Goal: Find specific page/section: Find specific page/section

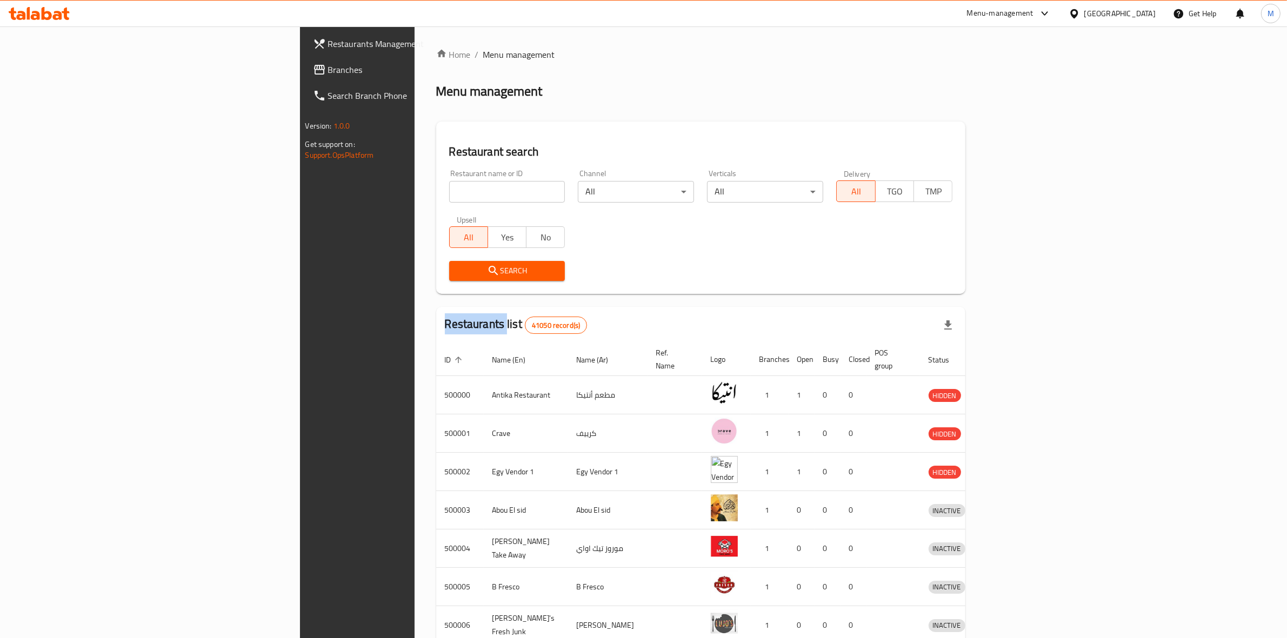
click at [436, 193] on div "Home / Menu management Menu management Restaurant search Restaurant name or ID …" at bounding box center [701, 422] width 530 height 749
click at [449, 185] on input "search" at bounding box center [507, 192] width 116 height 22
paste input "665244"
type input "665244"
click at [449, 279] on button "Search" at bounding box center [507, 271] width 116 height 20
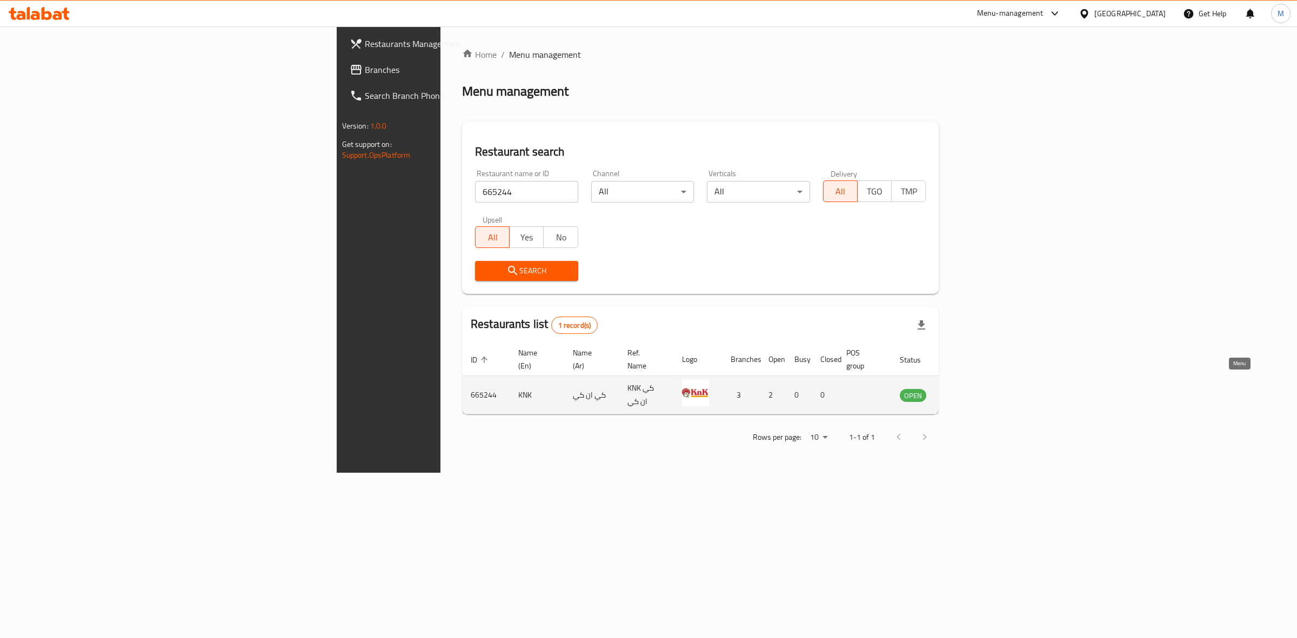
click at [977, 389] on link "enhanced table" at bounding box center [967, 395] width 20 height 13
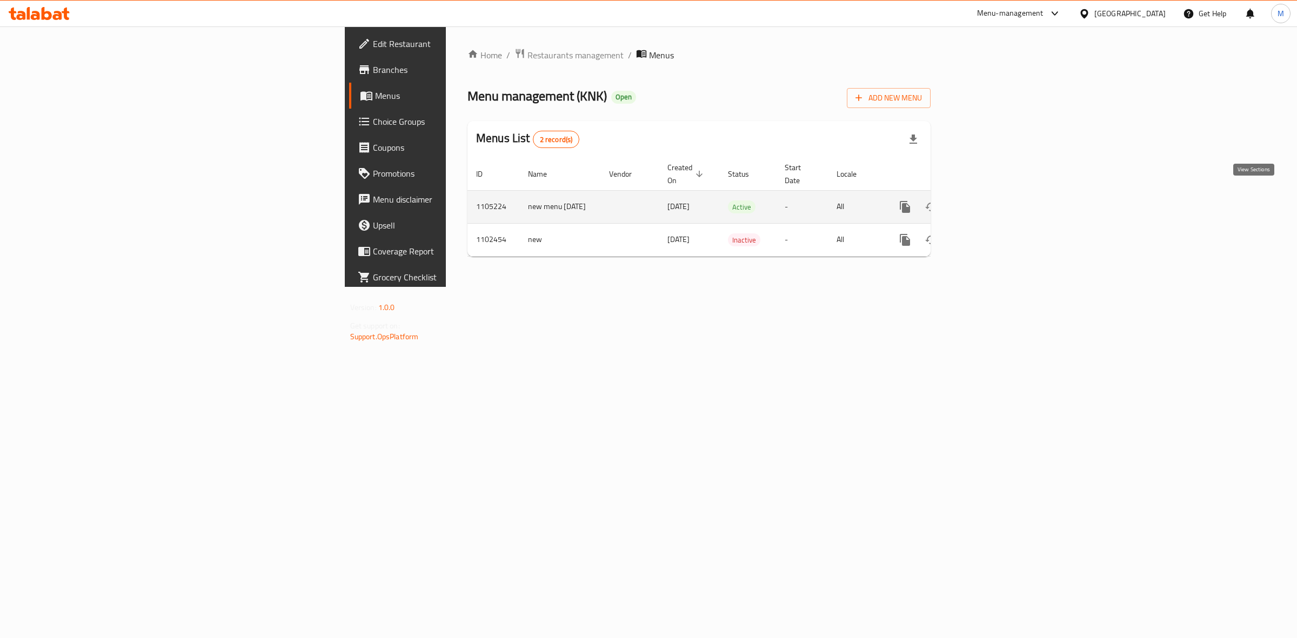
click at [996, 194] on link "enhanced table" at bounding box center [983, 207] width 26 height 26
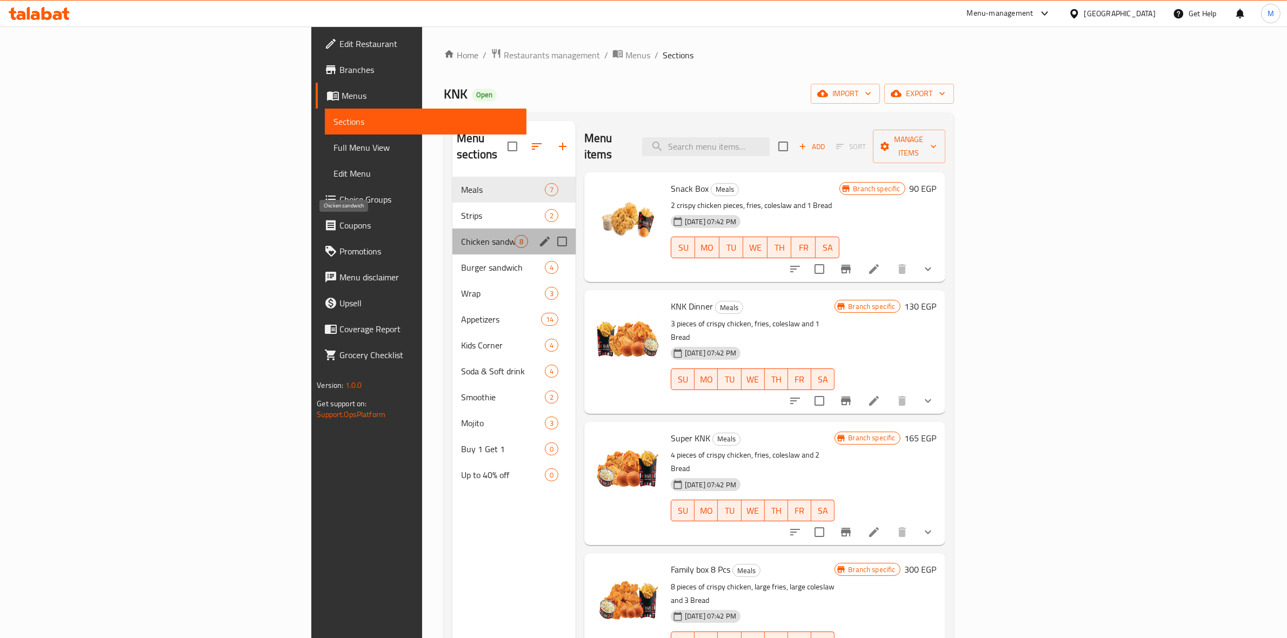
click at [461, 235] on span "Chicken sandwich" at bounding box center [488, 241] width 54 height 13
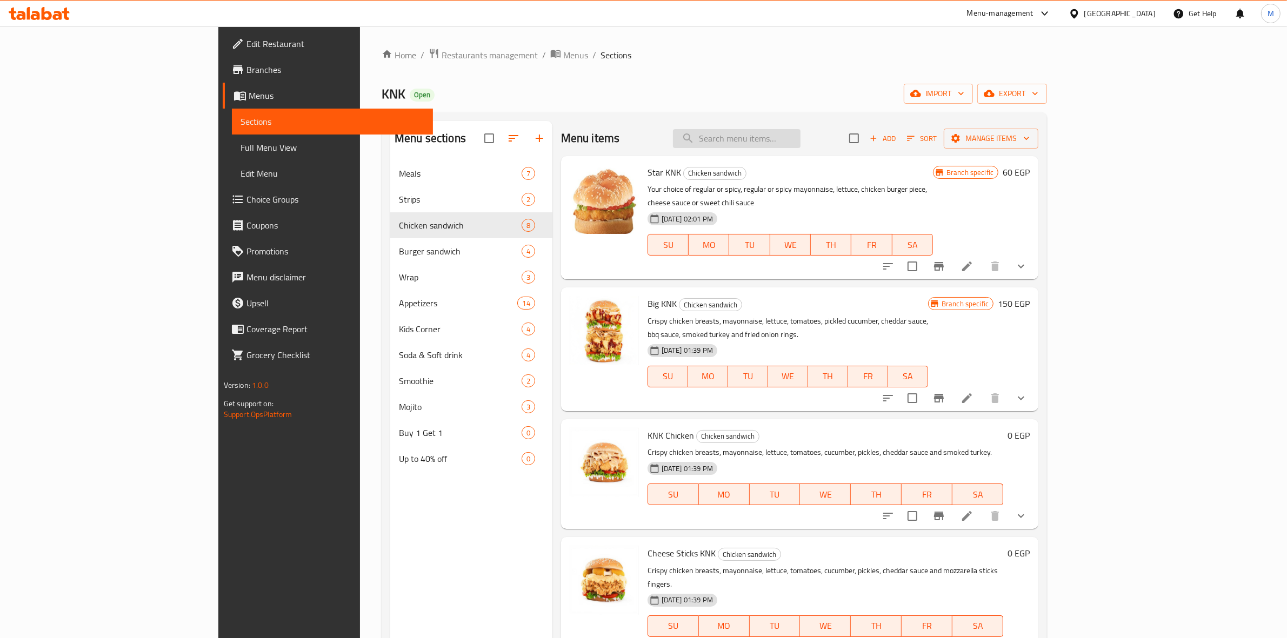
click at [800, 144] on input "search" at bounding box center [737, 138] width 128 height 19
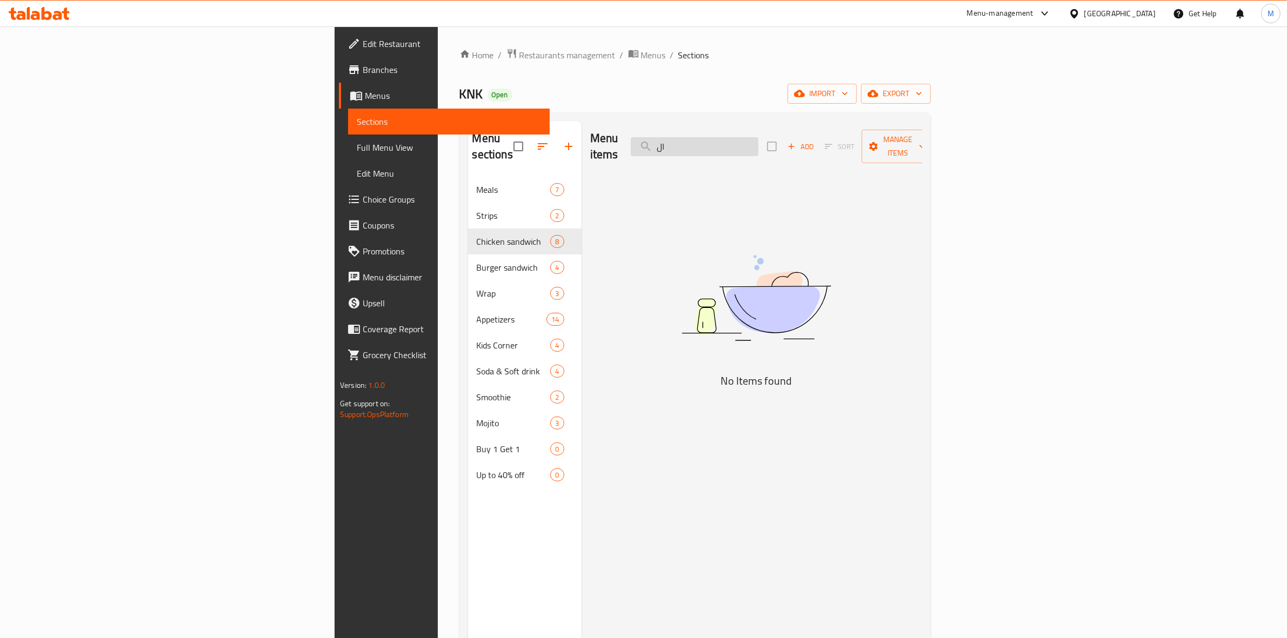
type input "ا"
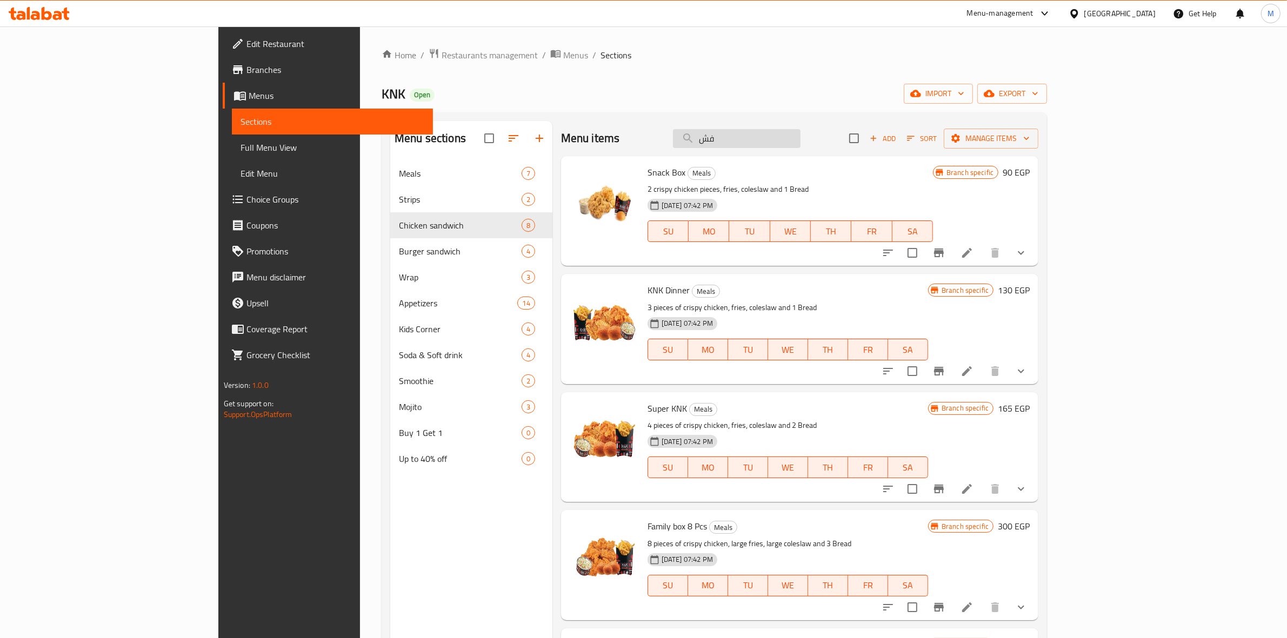
type input "ف"
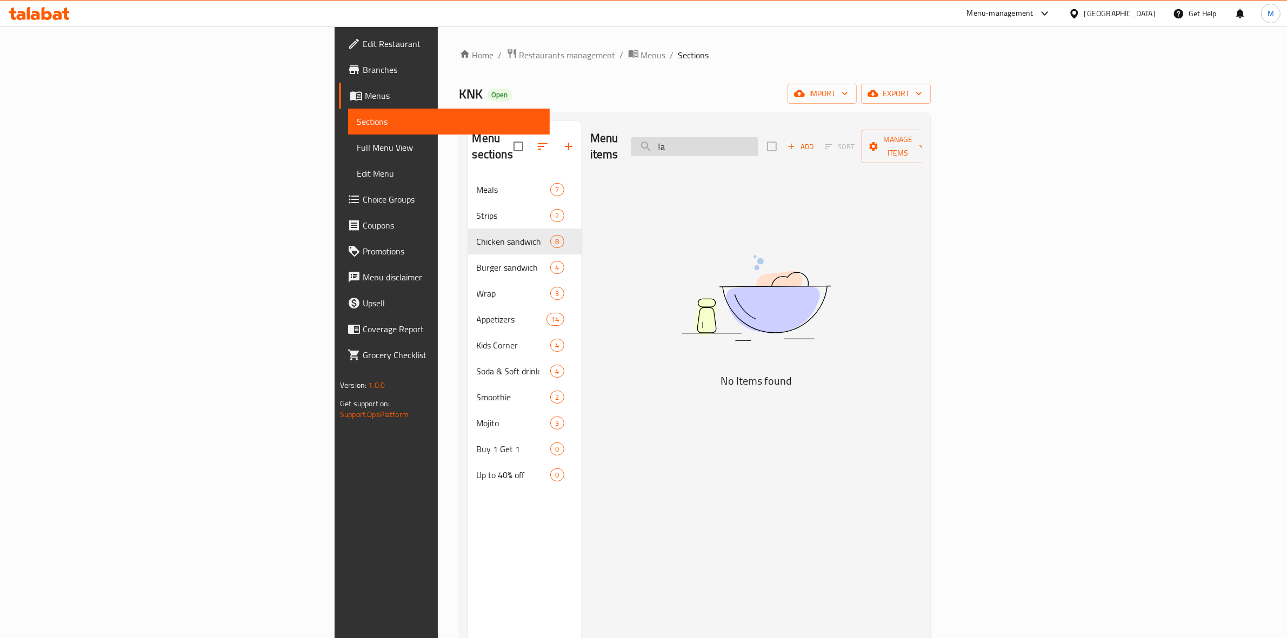
type input "T"
type input "I"
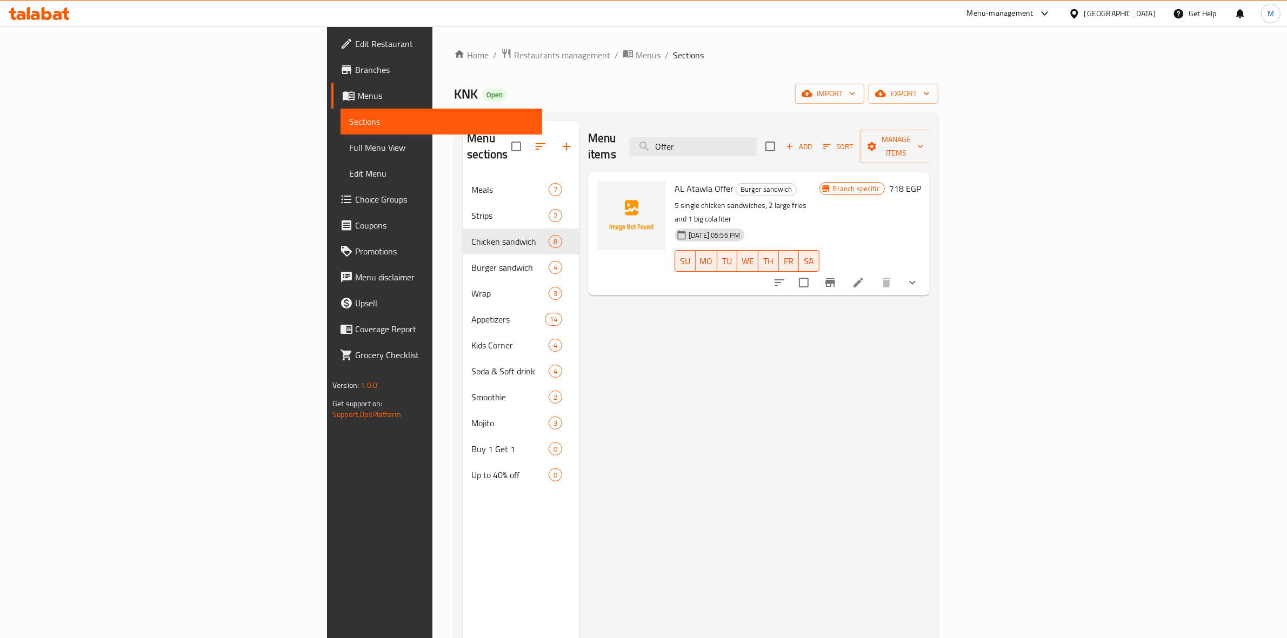
type input "Offer"
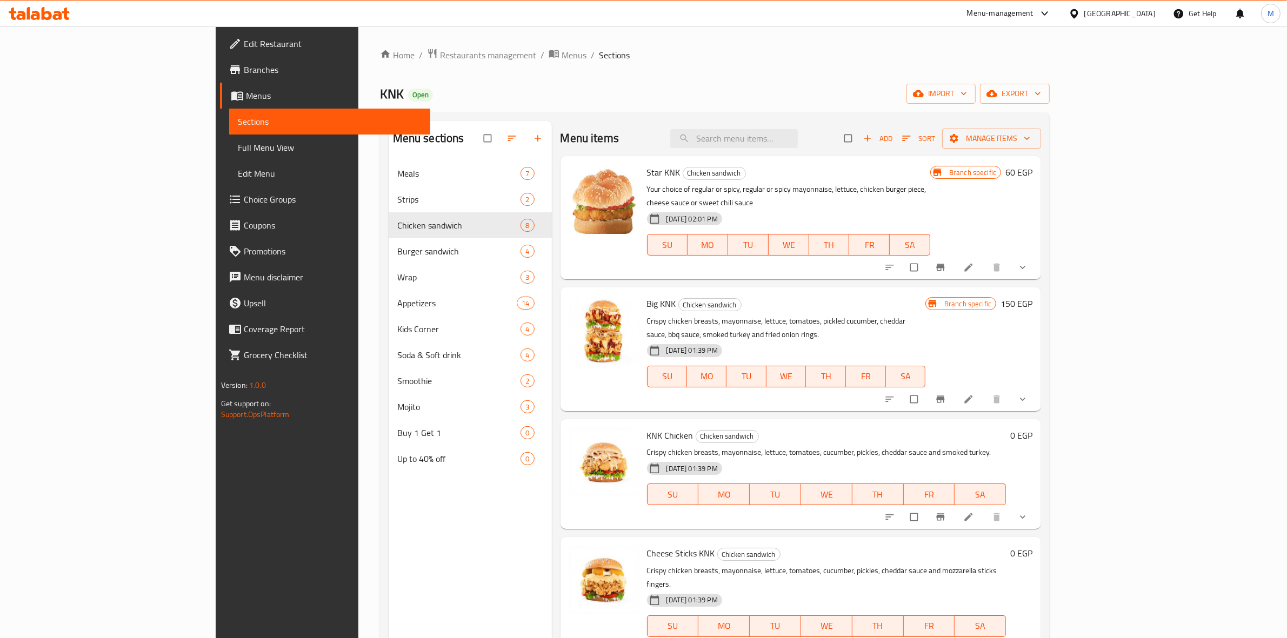
click at [244, 76] on span "Branches" at bounding box center [333, 69] width 178 height 13
